Goal: Information Seeking & Learning: Learn about a topic

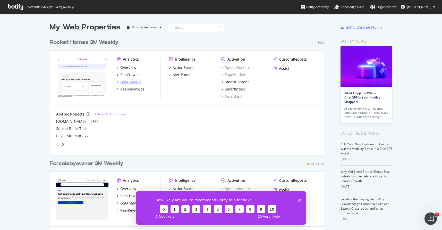
click at [130, 82] on div "LogAnalyzer" at bounding box center [130, 81] width 21 height 5
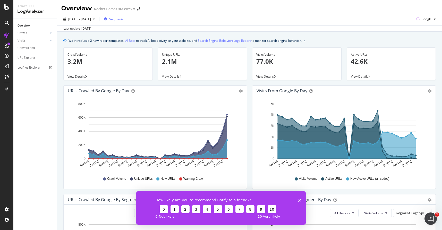
click at [124, 19] on span "Segments" at bounding box center [116, 19] width 14 height 4
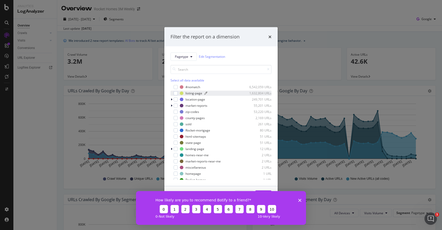
scroll to position [1, 0]
click at [182, 13] on div "Filter the report on a dimension Pagetype Edit Segmentation Select all data ava…" at bounding box center [221, 115] width 442 height 230
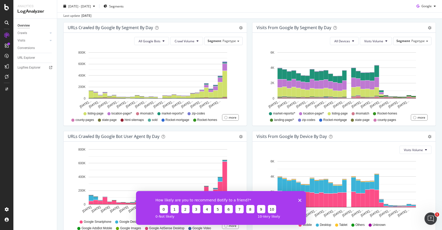
scroll to position [171, 0]
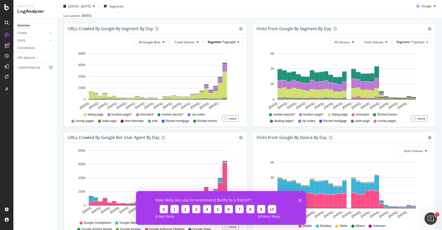
click at [237, 42] on span at bounding box center [238, 42] width 2 height 1
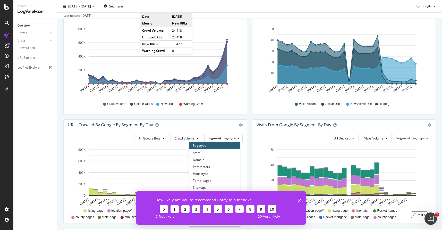
scroll to position [0, 0]
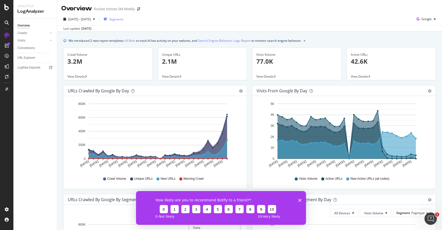
click at [124, 19] on span "Segments" at bounding box center [116, 19] width 14 height 4
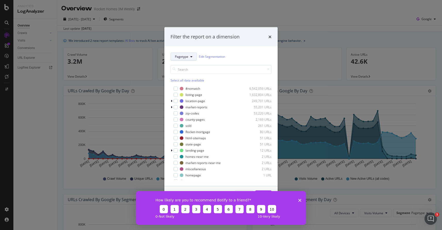
click at [191, 56] on icon "modal" at bounding box center [191, 56] width 2 height 3
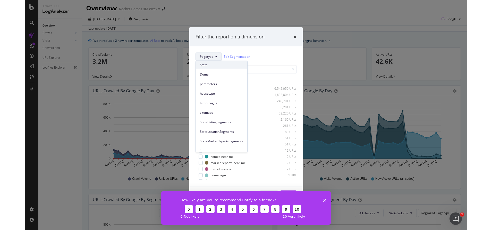
scroll to position [24, 0]
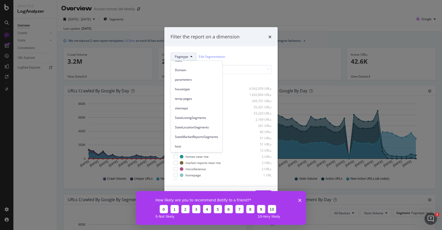
click at [240, 54] on div "Pagetype Edit Segmentation" at bounding box center [220, 56] width 101 height 8
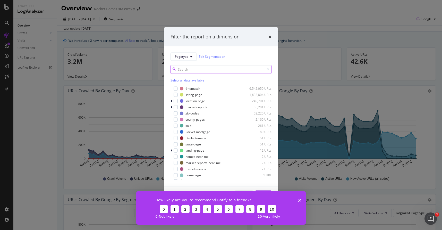
click at [212, 68] on input "modal" at bounding box center [220, 69] width 101 height 9
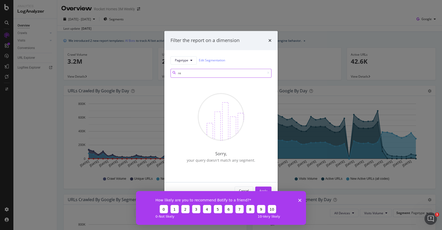
type input "r"
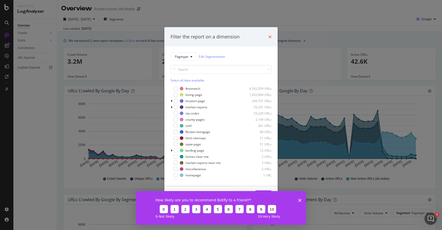
click at [268, 36] on icon "times" at bounding box center [269, 36] width 3 height 4
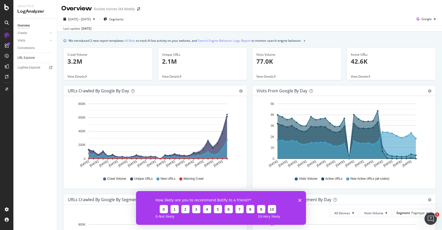
click at [38, 56] on link "URL Explorer" at bounding box center [36, 57] width 36 height 5
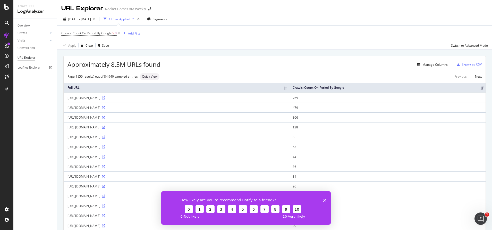
click at [136, 33] on div "Add Filter" at bounding box center [135, 33] width 14 height 4
type input "redirect"
click at [222, 25] on div "[DATE] - [DATE] 1 Filter Applied Segments" at bounding box center [274, 20] width 435 height 10
click at [254, 88] on th "Full URL" at bounding box center [176, 88] width 225 height 10
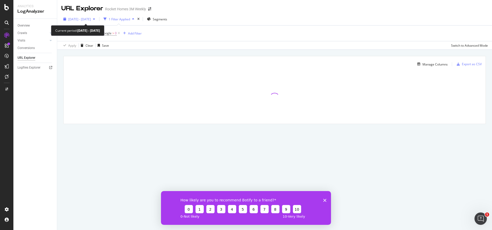
click at [79, 19] on span "[DATE] - [DATE]" at bounding box center [79, 19] width 23 height 4
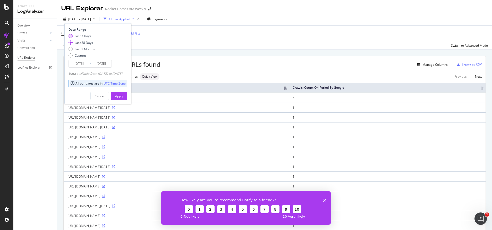
click at [70, 35] on div "Last 7 Days" at bounding box center [70, 36] width 4 height 4
type input "[DATE]"
click at [123, 96] on div "Apply" at bounding box center [119, 96] width 8 height 4
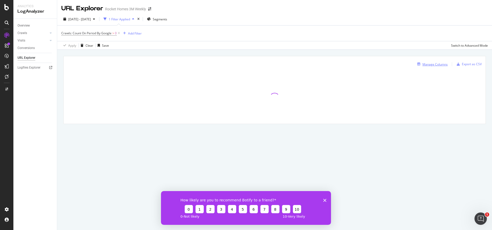
click at [441, 64] on div "Manage Columns" at bounding box center [434, 64] width 25 height 4
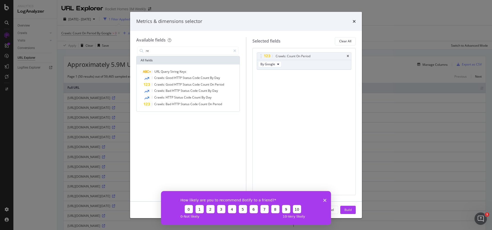
type input "r"
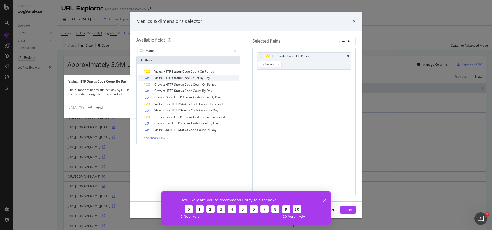
type input "status"
click at [212, 76] on div "Visits: HTTP Status Code Count By Day" at bounding box center [191, 78] width 95 height 7
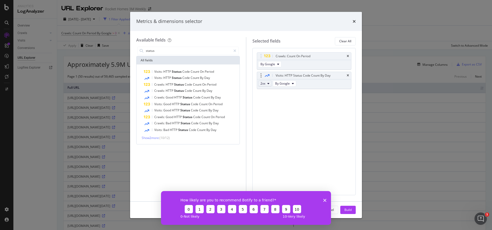
click at [269, 83] on button "2xx" at bounding box center [265, 83] width 14 height 6
click at [267, 101] on span "3xx" at bounding box center [269, 102] width 14 height 5
click at [321, 198] on div "How likely are you to recommend Botify to a friend? 0 1 2 3 4 5 6 7 8 9 10 0 - …" at bounding box center [246, 207] width 170 height 34
click at [325, 199] on icon "Close survey" at bounding box center [324, 199] width 3 height 3
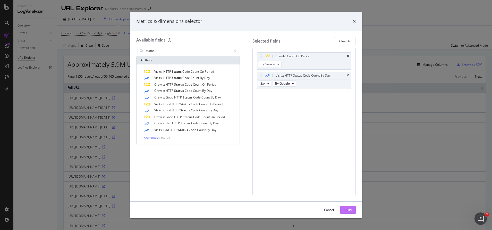
click at [354, 209] on button "Build" at bounding box center [347, 209] width 15 height 8
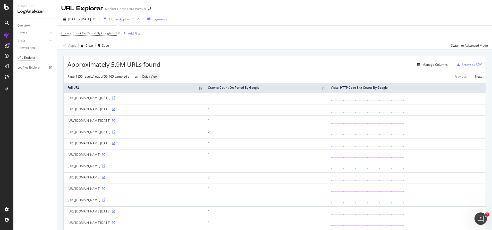
click at [167, 20] on span "Segments" at bounding box center [160, 19] width 14 height 4
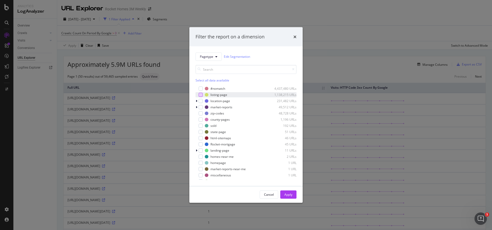
click at [200, 95] on div "modal" at bounding box center [200, 94] width 4 height 4
click at [200, 101] on div "modal" at bounding box center [200, 101] width 4 height 4
click at [200, 107] on div "modal" at bounding box center [200, 107] width 4 height 4
click at [289, 194] on div "Apply" at bounding box center [288, 194] width 8 height 4
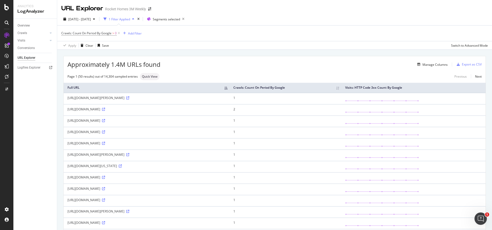
click at [268, 98] on td "1" at bounding box center [285, 98] width 112 height 11
click at [91, 21] on span "[DATE] - [DATE]" at bounding box center [79, 19] width 23 height 4
click at [246, 19] on div "[DATE] - [DATE] 1 Filter Applied Segments selected" at bounding box center [274, 20] width 435 height 10
click at [130, 20] on div "1 Filter Applied" at bounding box center [119, 19] width 21 height 4
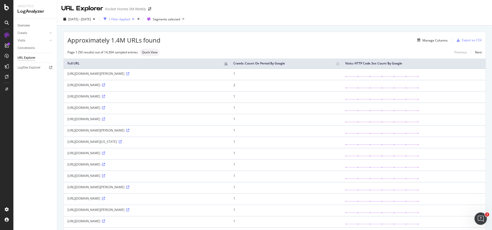
click at [130, 20] on div "1 Filter Applied" at bounding box center [119, 19] width 21 height 4
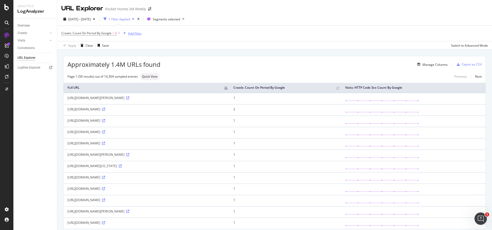
click at [132, 33] on div "Add Filter" at bounding box center [135, 33] width 14 height 4
click at [134, 69] on span "URLs (Logs)" at bounding box center [137, 69] width 17 height 4
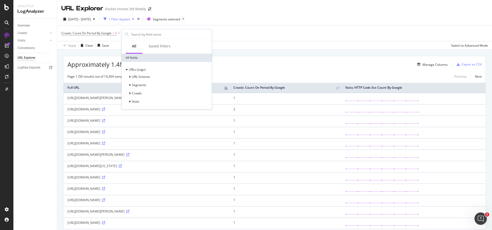
click at [239, 29] on div "Crawls: Count On Period By Google > 0 Add Filter" at bounding box center [274, 32] width 426 height 15
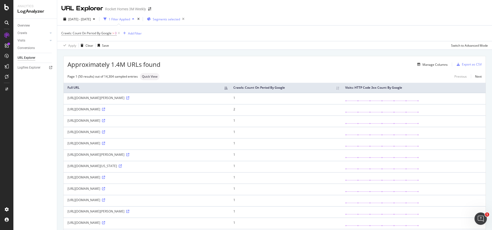
click at [180, 21] on span "Segments selected" at bounding box center [166, 19] width 27 height 4
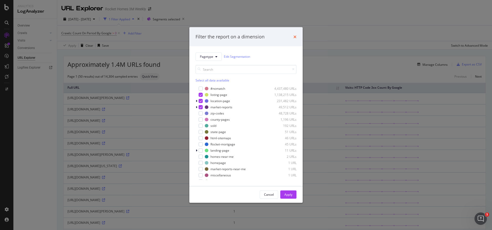
click at [294, 37] on icon "times" at bounding box center [294, 36] width 3 height 4
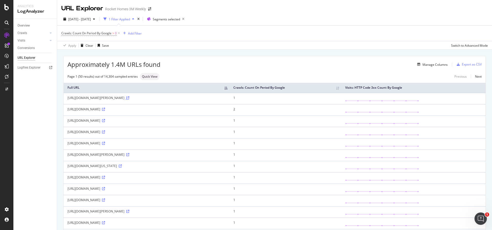
click at [129, 98] on icon at bounding box center [127, 97] width 3 height 3
click at [131, 33] on div "Add Filter" at bounding box center [135, 33] width 14 height 4
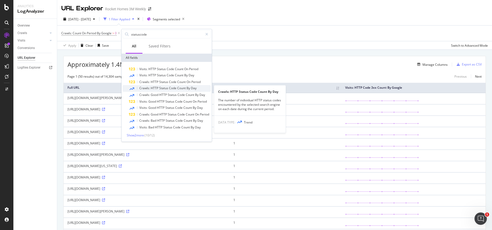
type input "statuscode"
click at [152, 90] on span "HTTP" at bounding box center [155, 88] width 8 height 4
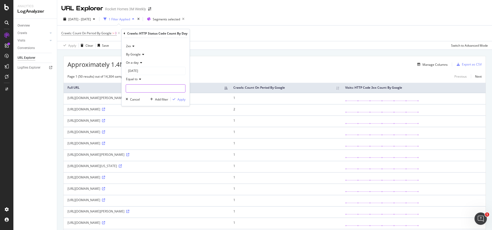
click at [166, 92] on input "number" at bounding box center [156, 88] width 60 height 8
type input "1"
click at [182, 88] on input "1" at bounding box center [156, 88] width 60 height 8
drag, startPoint x: 159, startPoint y: 88, endPoint x: 98, endPoint y: 84, distance: 61.3
click at [98, 84] on body "Analytics LogAnalyzer Overview Crawls Daily Distribution Segments Distribution …" at bounding box center [246, 115] width 492 height 230
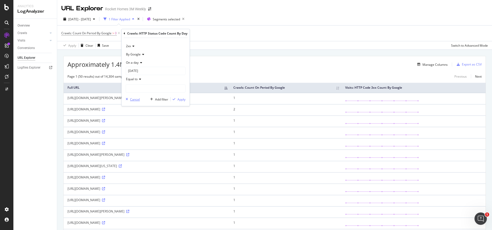
click at [127, 98] on icon "button" at bounding box center [127, 99] width 2 height 3
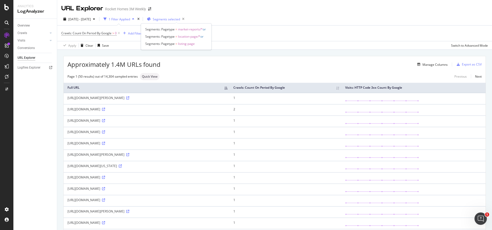
click at [180, 20] on span "Segments selected" at bounding box center [166, 19] width 27 height 4
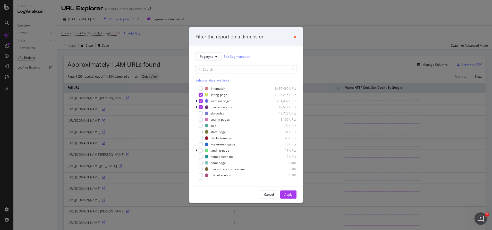
click at [293, 36] on icon "times" at bounding box center [294, 36] width 3 height 4
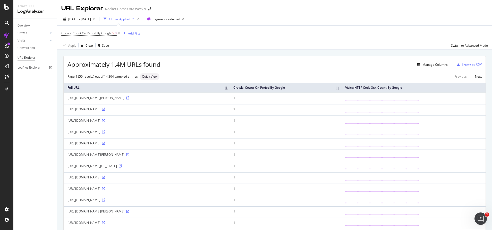
click at [132, 34] on div "Add Filter" at bounding box center [135, 33] width 14 height 4
